Goal: Task Accomplishment & Management: Use online tool/utility

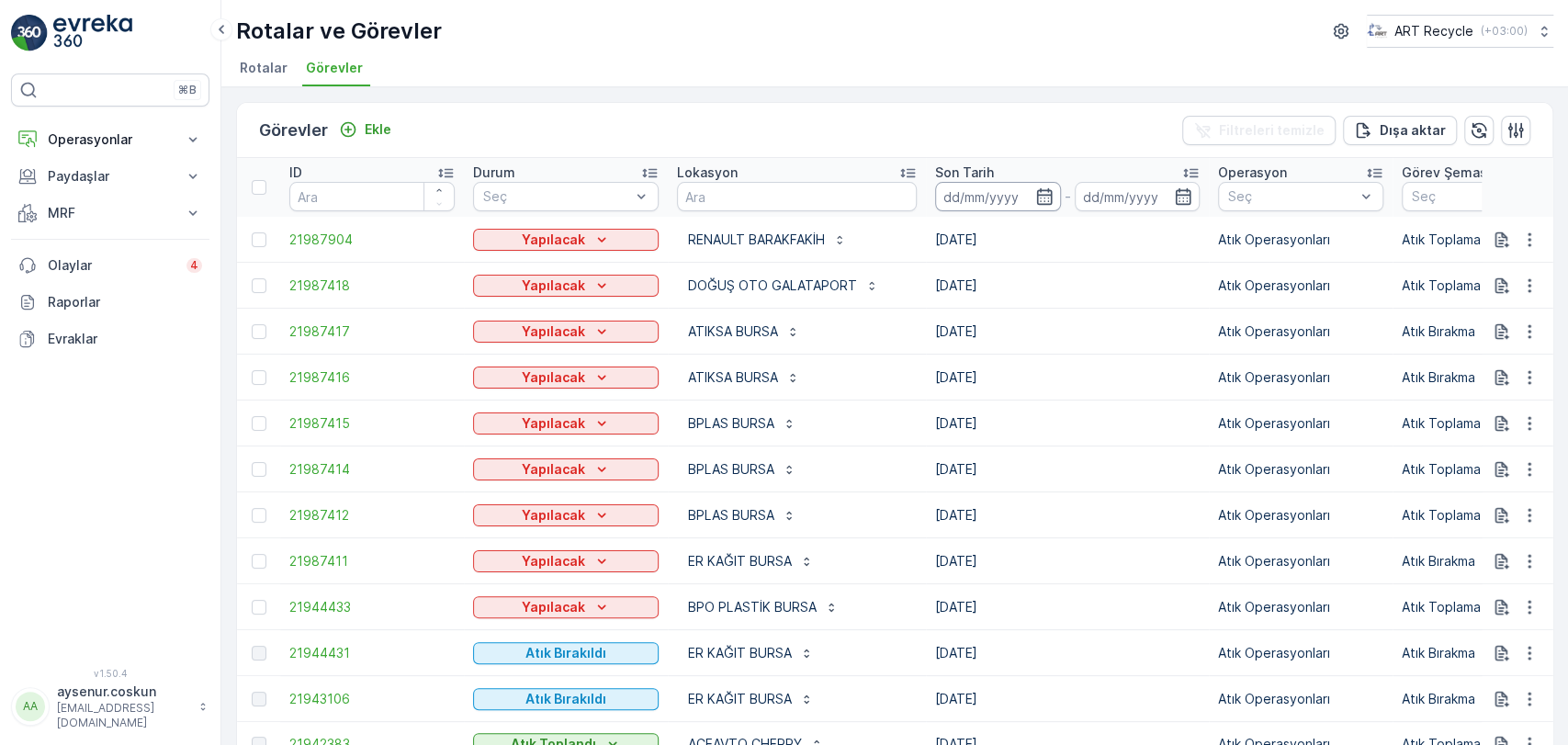
click at [989, 193] on input at bounding box center [998, 196] width 126 height 29
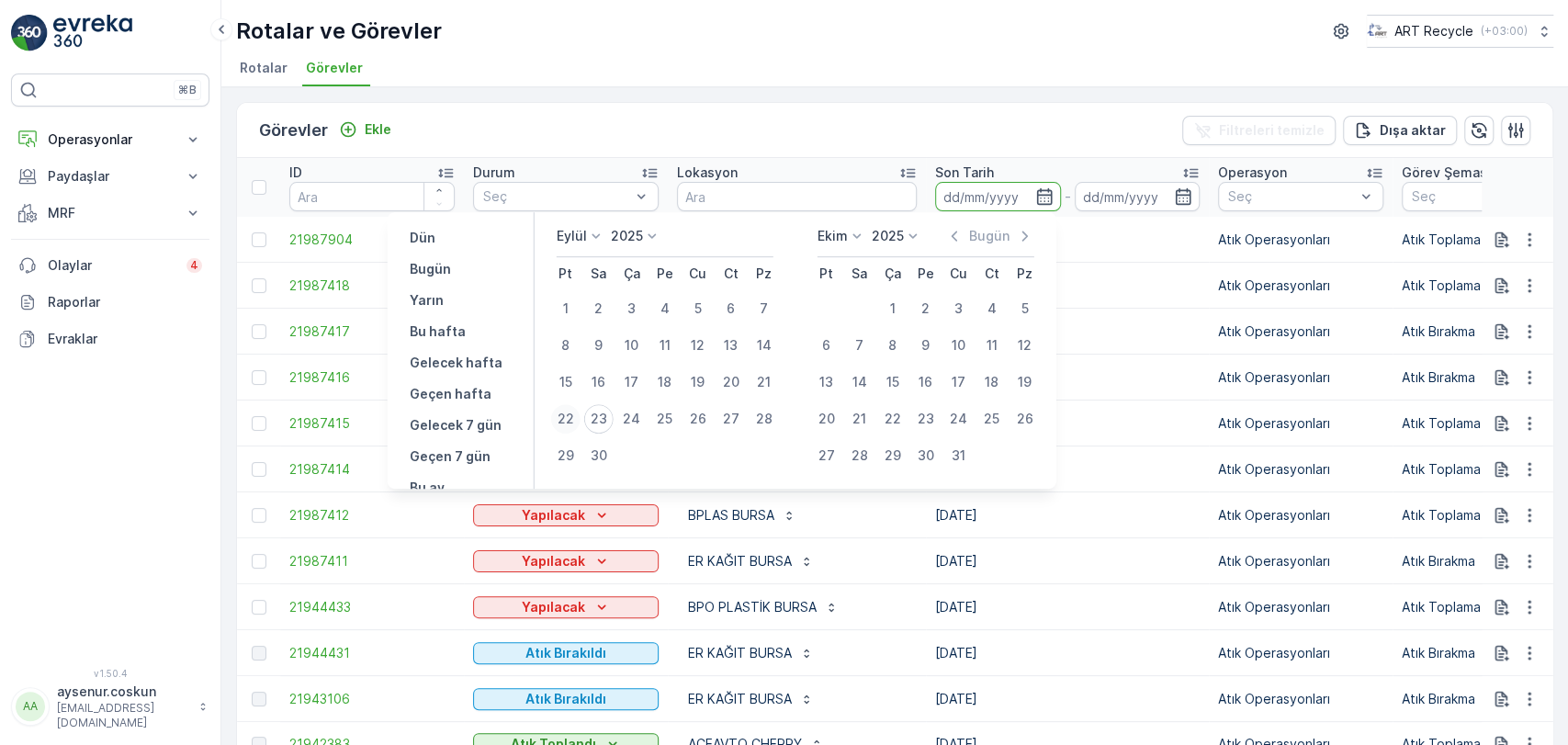
click at [566, 418] on div "22" at bounding box center [566, 418] width 29 height 29
type input "[DATE]"
click at [566, 418] on div "22" at bounding box center [566, 418] width 29 height 29
type input "[DATE]"
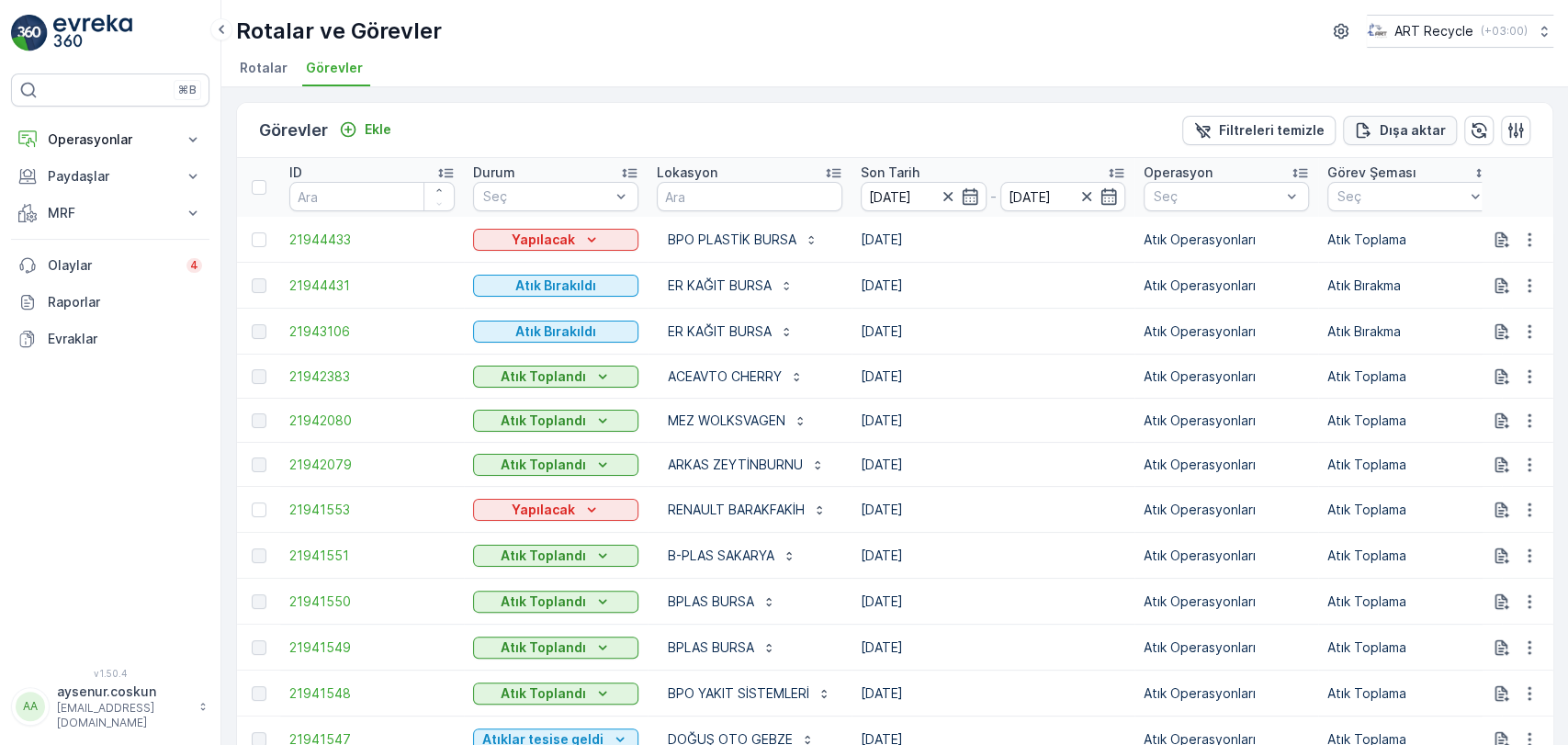
click at [1410, 132] on p "Dışa aktar" at bounding box center [1413, 130] width 66 height 18
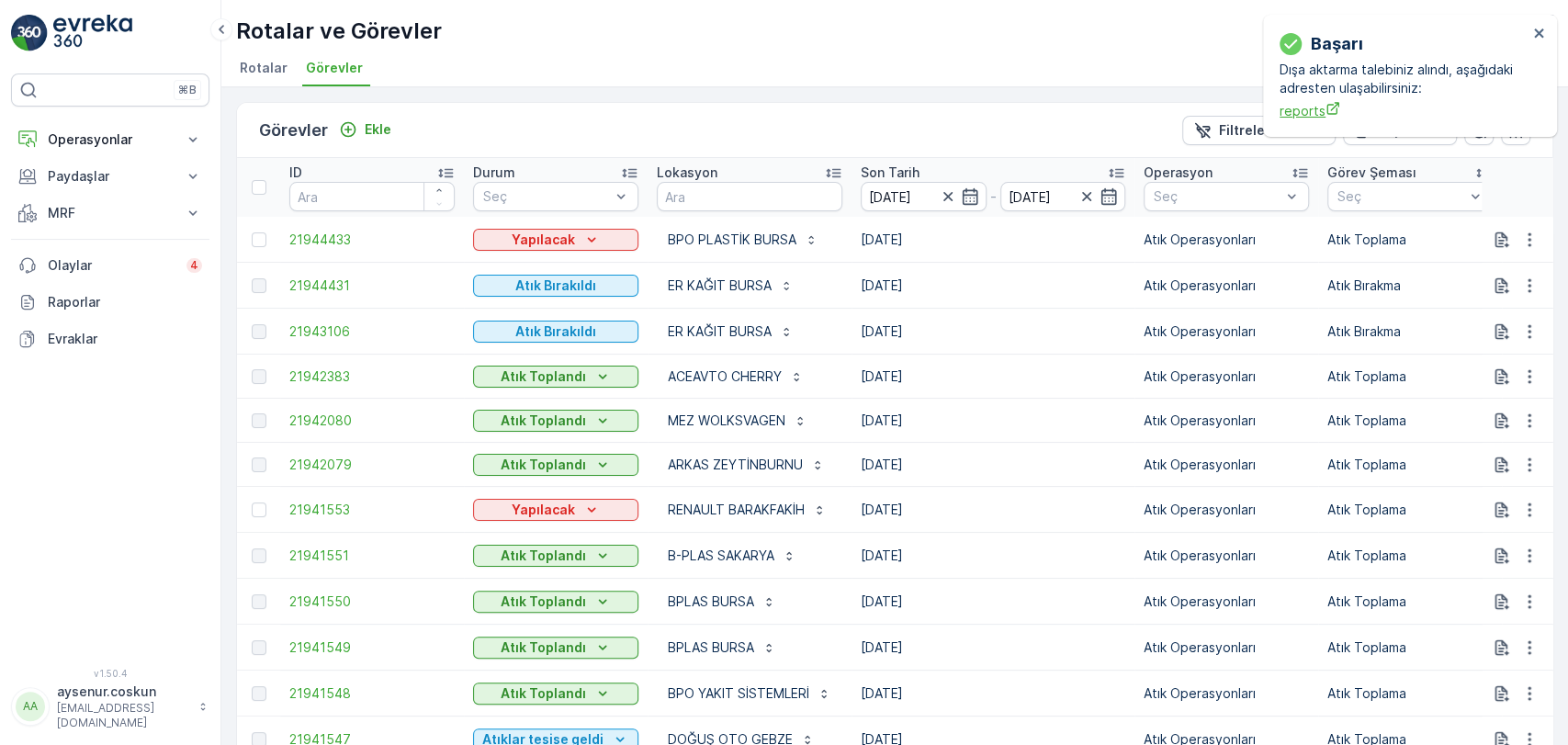
click at [1319, 106] on span "reports" at bounding box center [1403, 111] width 248 height 19
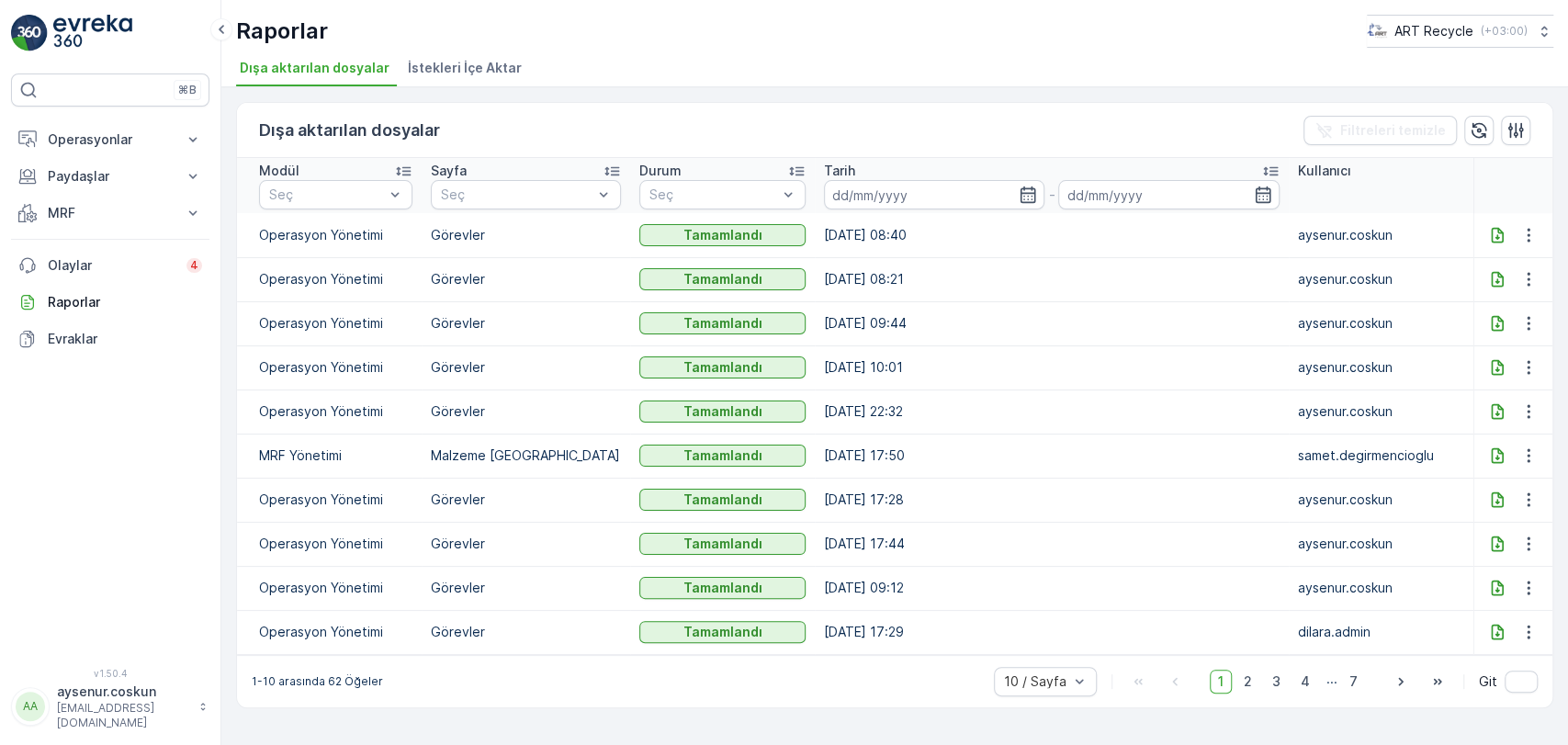
click at [1491, 236] on icon at bounding box center [1497, 234] width 12 height 16
click at [166, 141] on p "Operasyonlar" at bounding box center [111, 139] width 125 height 18
click at [149, 167] on link "Insights" at bounding box center [125, 170] width 170 height 26
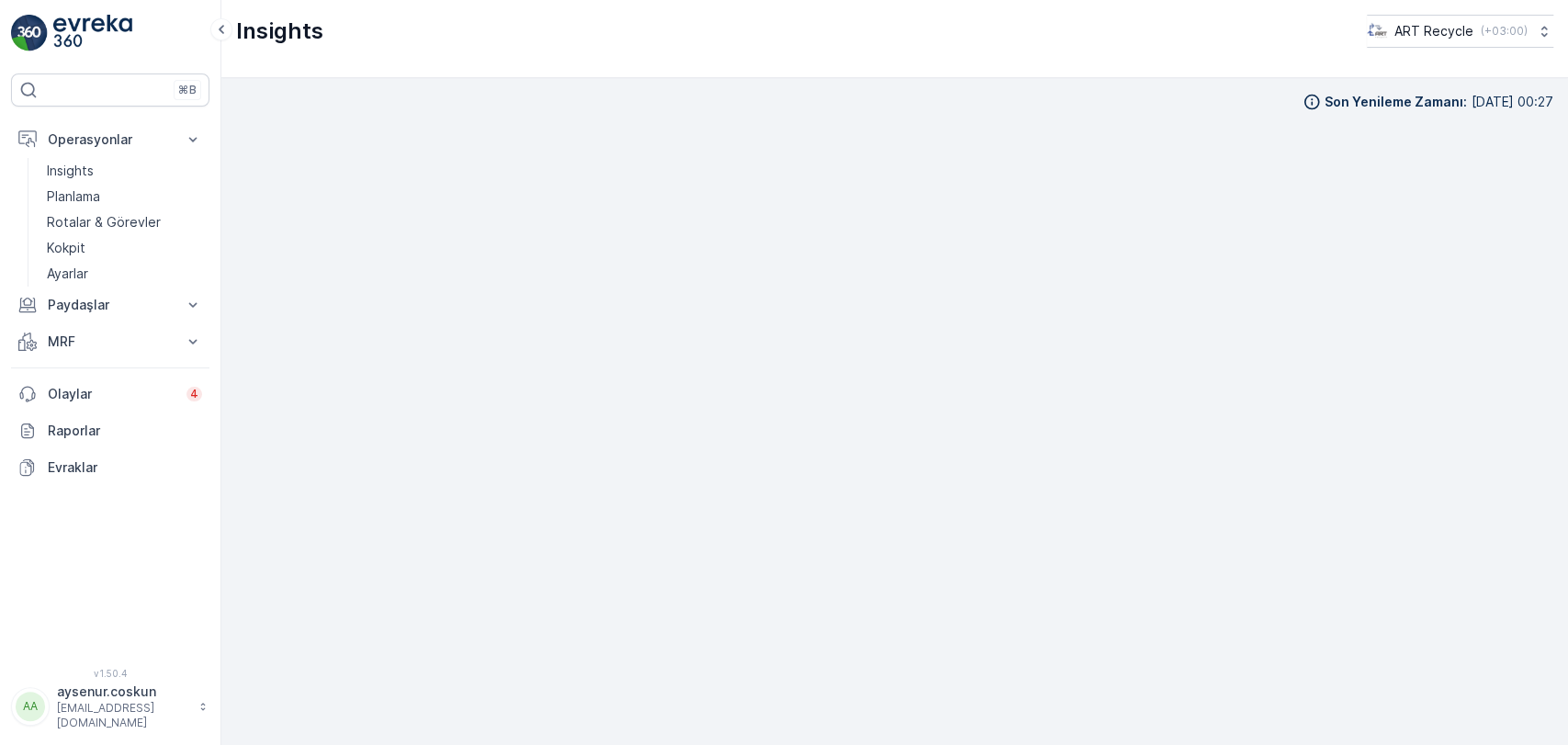
scroll to position [17, 0]
